Goal: Task Accomplishment & Management: Complete application form

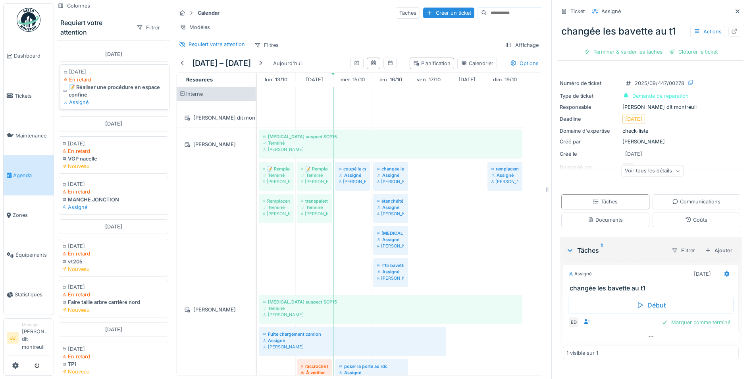
scroll to position [35, 0]
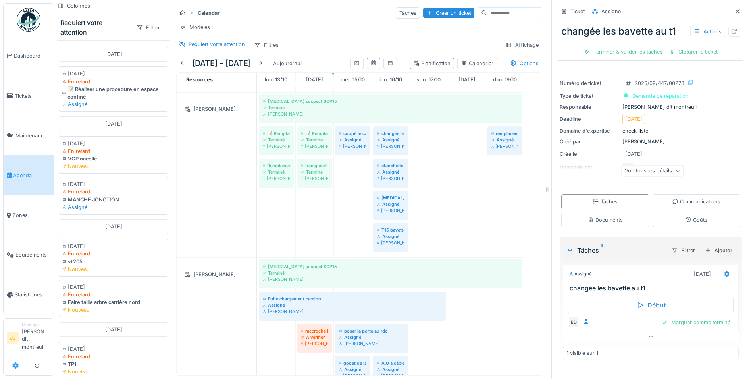
click at [18, 363] on icon at bounding box center [15, 365] width 6 height 6
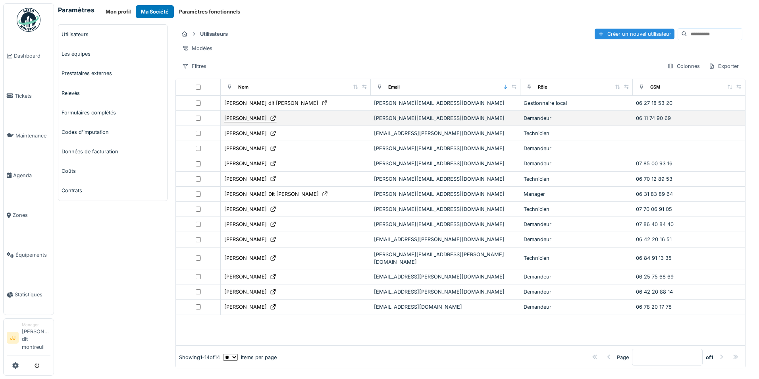
click at [241, 122] on div "Cédric BROULT" at bounding box center [245, 118] width 42 height 8
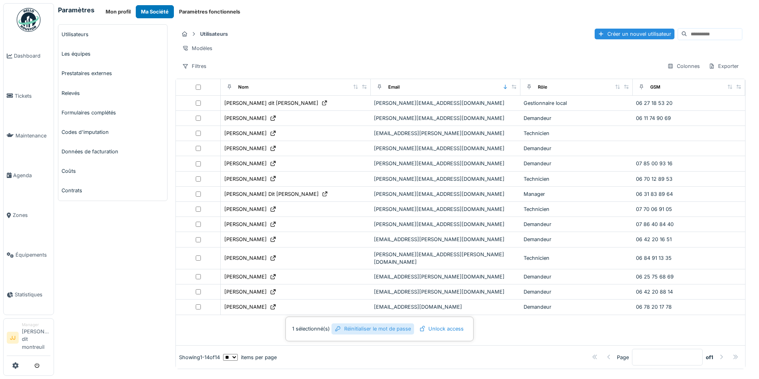
click at [376, 329] on div "Réinitialiser le mot de passe" at bounding box center [372, 328] width 83 height 11
click at [28, 94] on span "Tickets" at bounding box center [33, 96] width 36 height 8
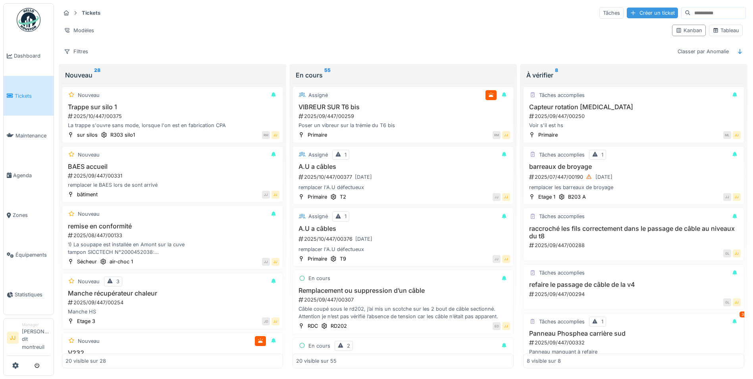
click at [630, 13] on div "Créer un ticket" at bounding box center [652, 13] width 51 height 11
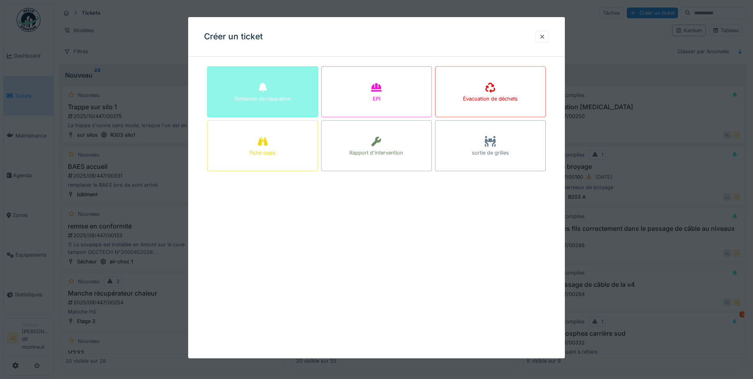
click at [241, 80] on div "Demande de réparation" at bounding box center [262, 91] width 111 height 51
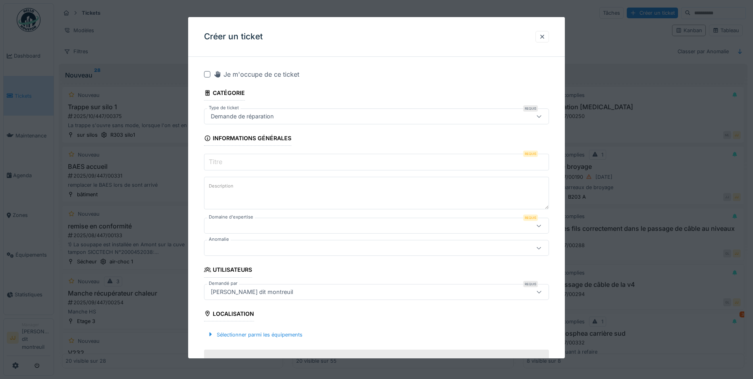
click at [229, 160] on input "Titre" at bounding box center [376, 162] width 345 height 17
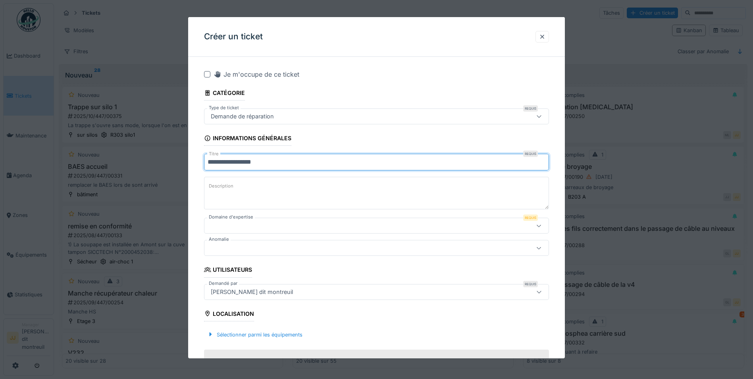
type input "**********"
click at [239, 184] on textarea "Description" at bounding box center [376, 193] width 345 height 33
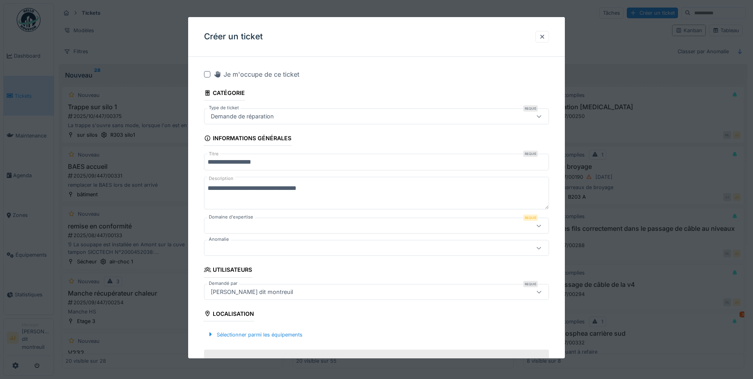
type textarea "**********"
click at [259, 220] on div at bounding box center [376, 225] width 345 height 16
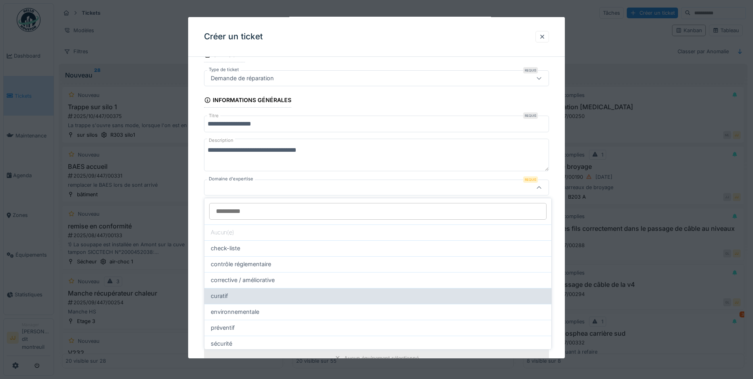
click at [250, 297] on div "curatif" at bounding box center [378, 295] width 334 height 9
type input "****"
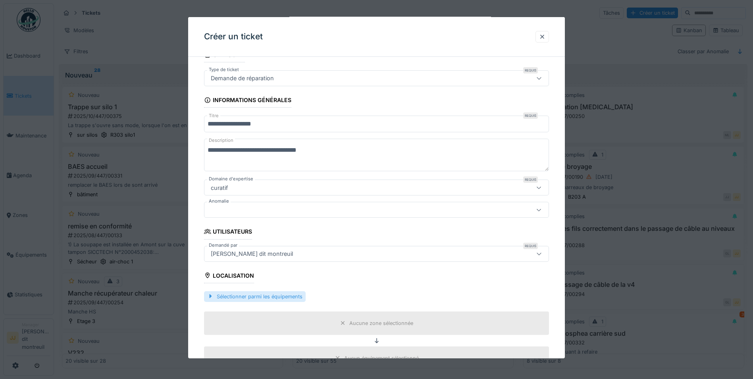
click at [257, 300] on div "Sélectionner parmi les équipements" at bounding box center [255, 296] width 102 height 11
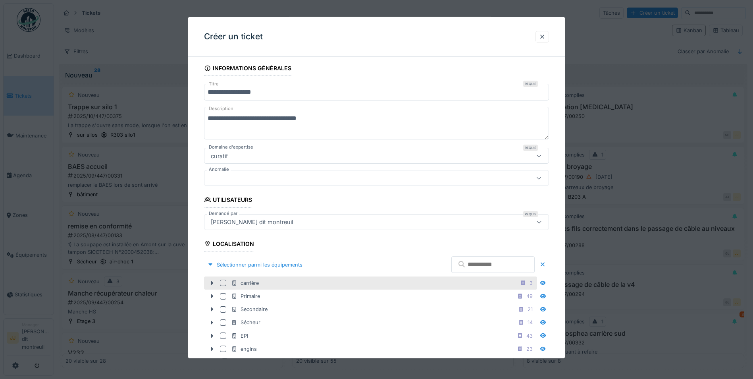
scroll to position [117, 0]
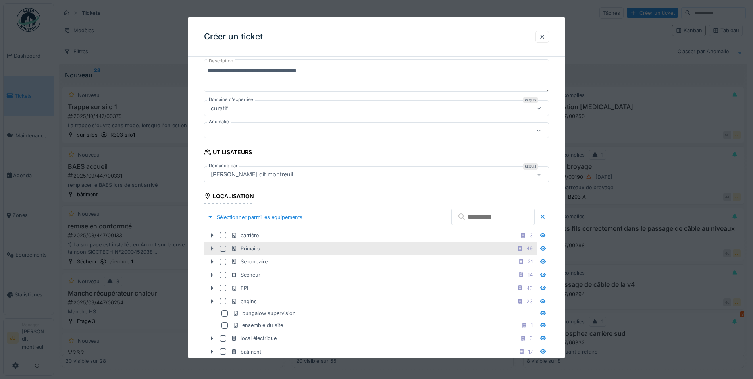
click at [207, 251] on div at bounding box center [212, 248] width 13 height 8
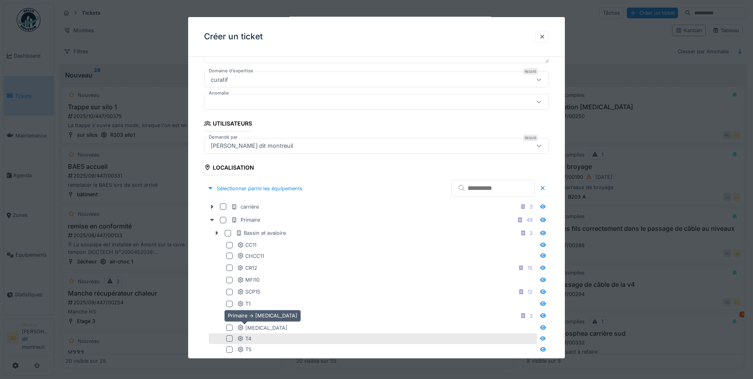
scroll to position [157, 0]
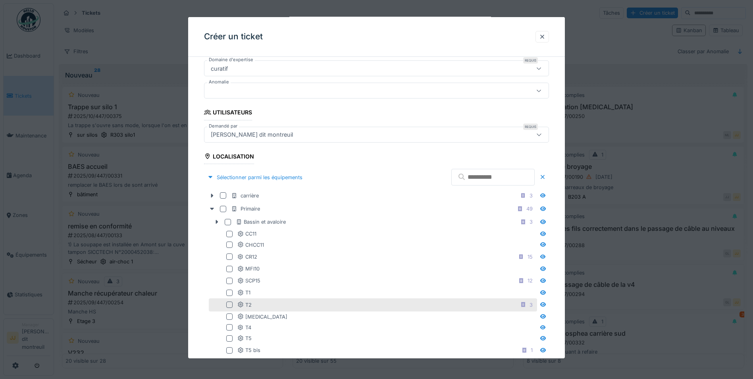
click at [231, 301] on div at bounding box center [229, 304] width 6 height 6
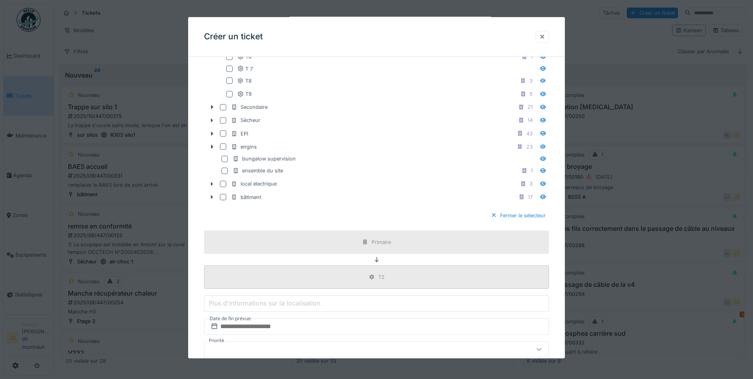
scroll to position [554, 0]
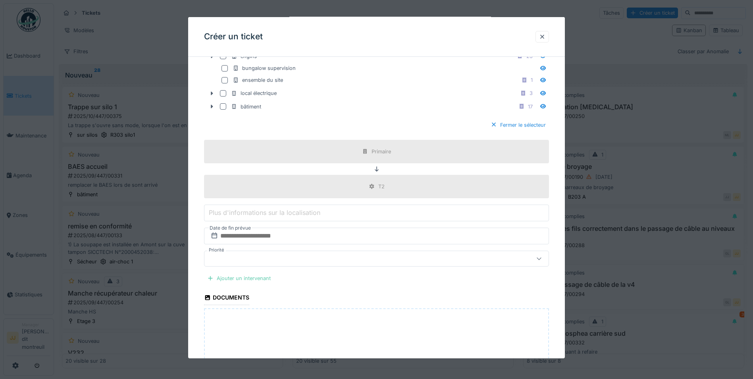
click at [246, 275] on div "Ajouter un intervenant" at bounding box center [239, 278] width 70 height 11
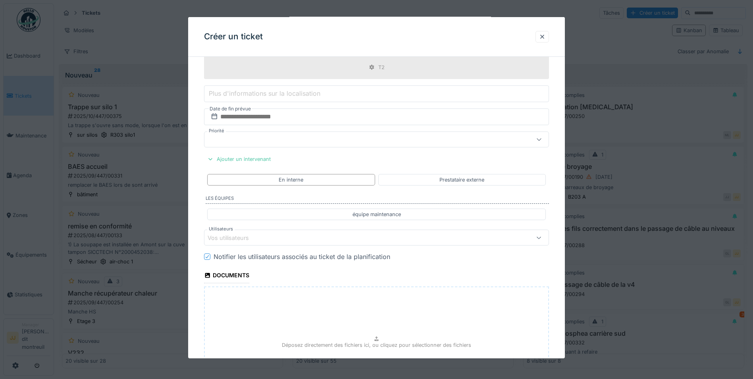
click at [234, 238] on div "Vos utilisateurs" at bounding box center [234, 237] width 52 height 9
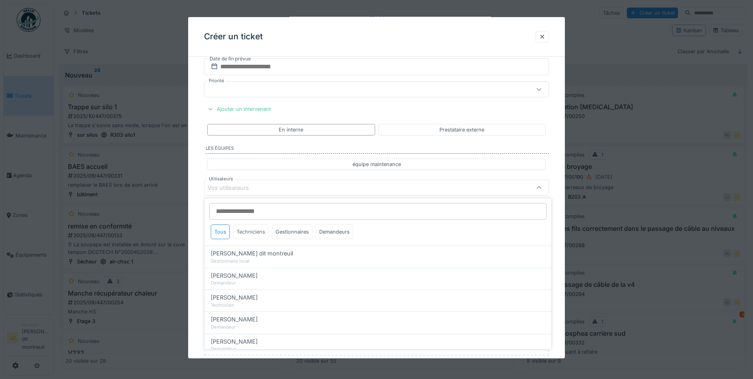
click at [250, 231] on div "Techniciens" at bounding box center [251, 231] width 36 height 15
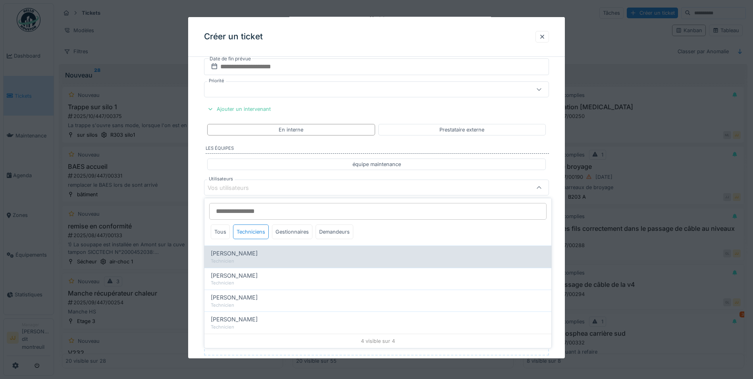
click at [253, 252] on div "[PERSON_NAME]" at bounding box center [378, 253] width 334 height 9
type input "*****"
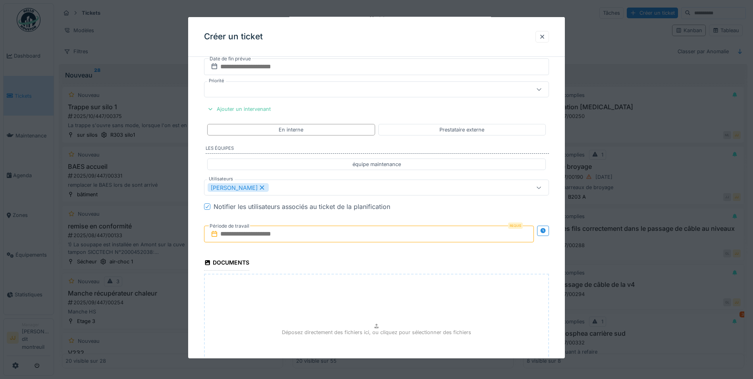
click at [362, 233] on input "text" at bounding box center [369, 233] width 330 height 17
click at [370, 313] on div "16" at bounding box center [370, 311] width 11 height 11
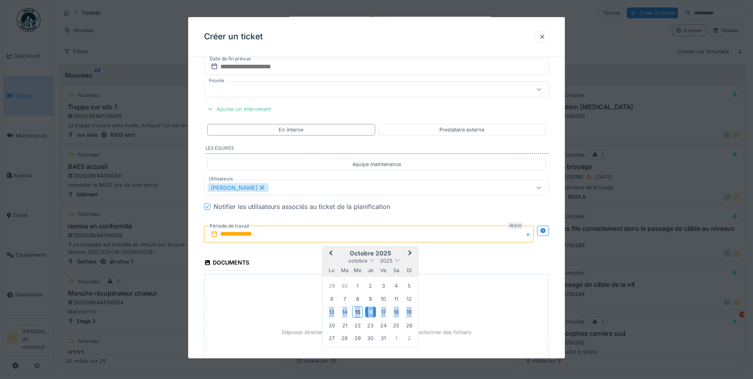
click at [370, 313] on div "16" at bounding box center [370, 311] width 11 height 11
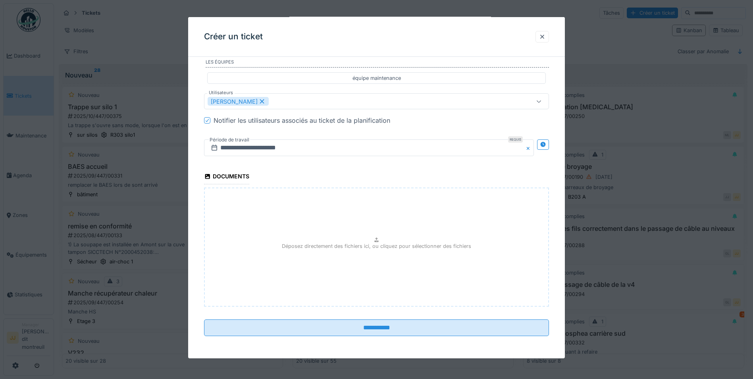
scroll to position [5, 0]
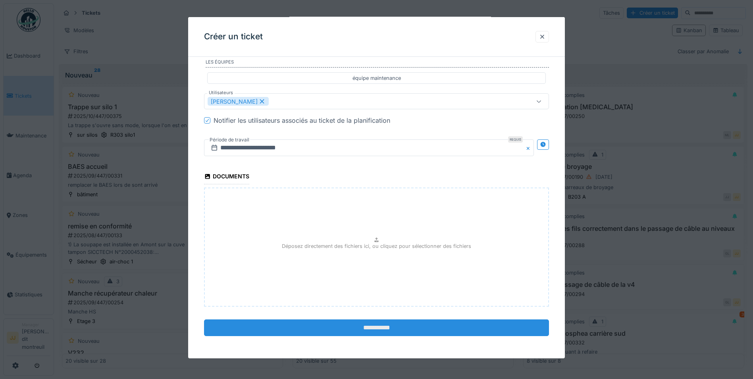
click at [363, 329] on input "**********" at bounding box center [376, 327] width 345 height 17
